Goal: Information Seeking & Learning: Understand process/instructions

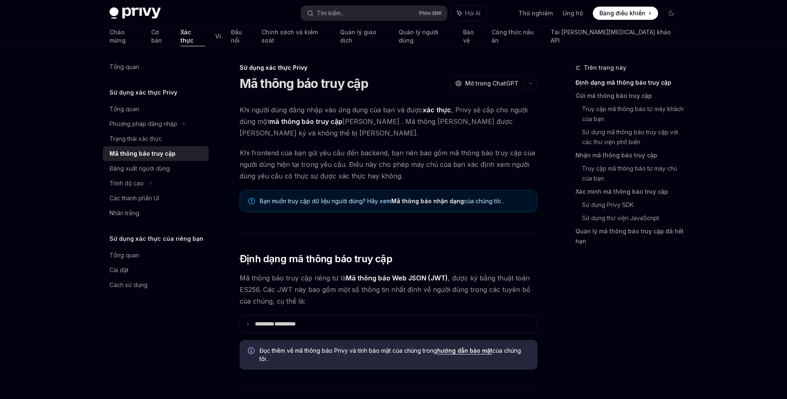
type textarea "*"
click at [346, 138] on span "Khi người [PERSON_NAME] nhập vào [PERSON_NAME] của bạn và được xác [PERSON_NAME…" at bounding box center [389, 121] width 298 height 35
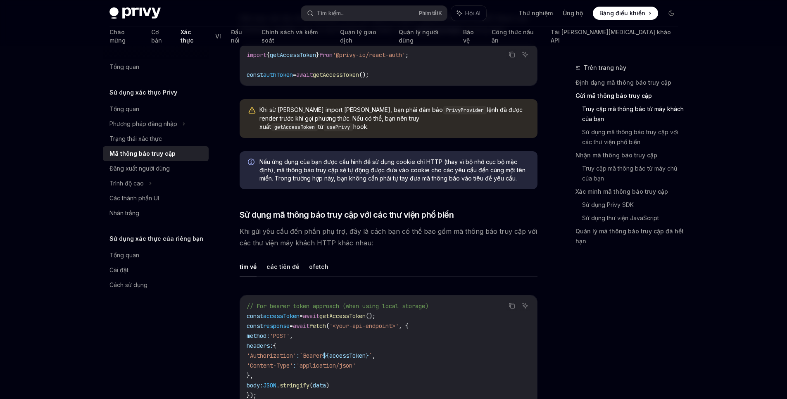
scroll to position [397, 0]
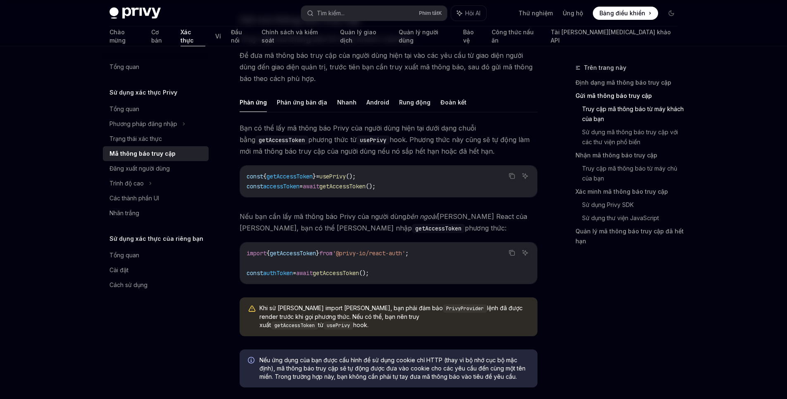
click at [443, 181] on code "const { getAccessToken } = usePrivy (); const accessToken = await getAccessToke…" at bounding box center [389, 182] width 284 height 20
click at [442, 170] on div "const { getAccessToken } = usePrivy (); const accessToken = await getAccessToke…" at bounding box center [388, 181] width 297 height 31
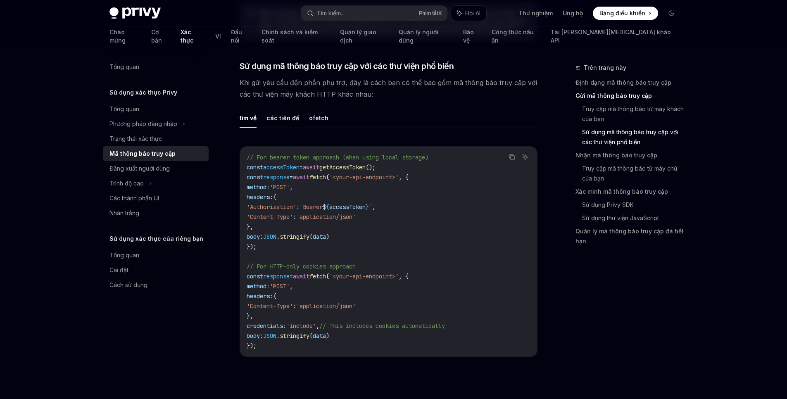
scroll to position [843, 0]
